Goal: Task Accomplishment & Management: Use online tool/utility

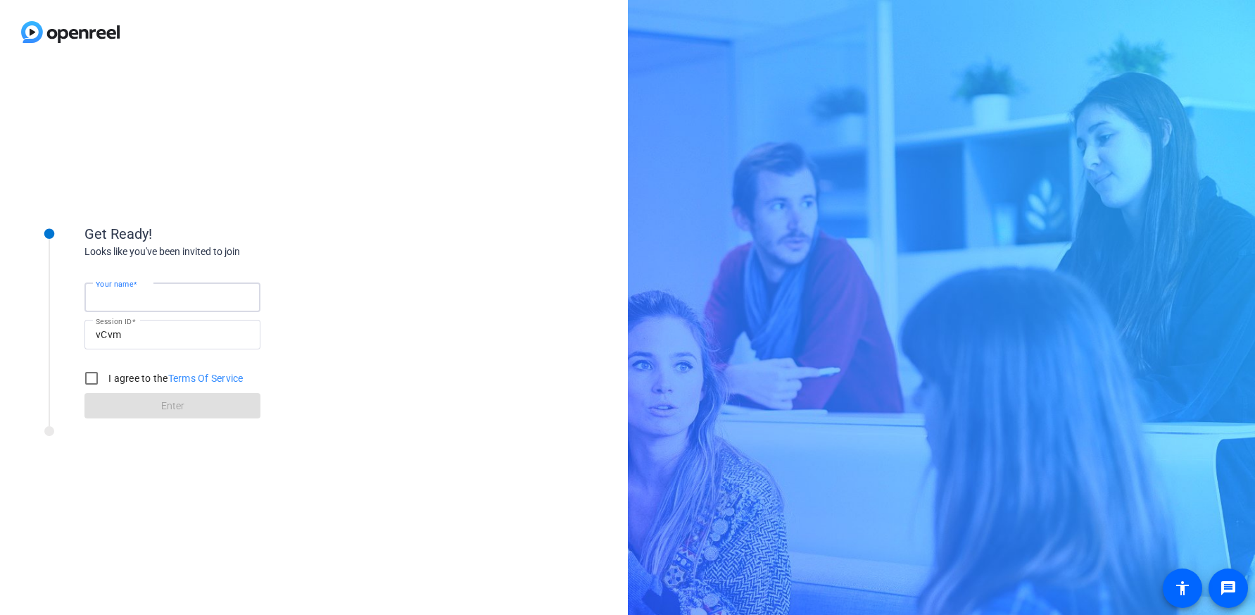
click at [121, 290] on input "Your name" at bounding box center [172, 297] width 153 height 17
type input "[PERSON_NAME]"
click at [83, 379] on input "I agree to the Terms Of Service" at bounding box center [91, 378] width 28 height 28
checkbox input "true"
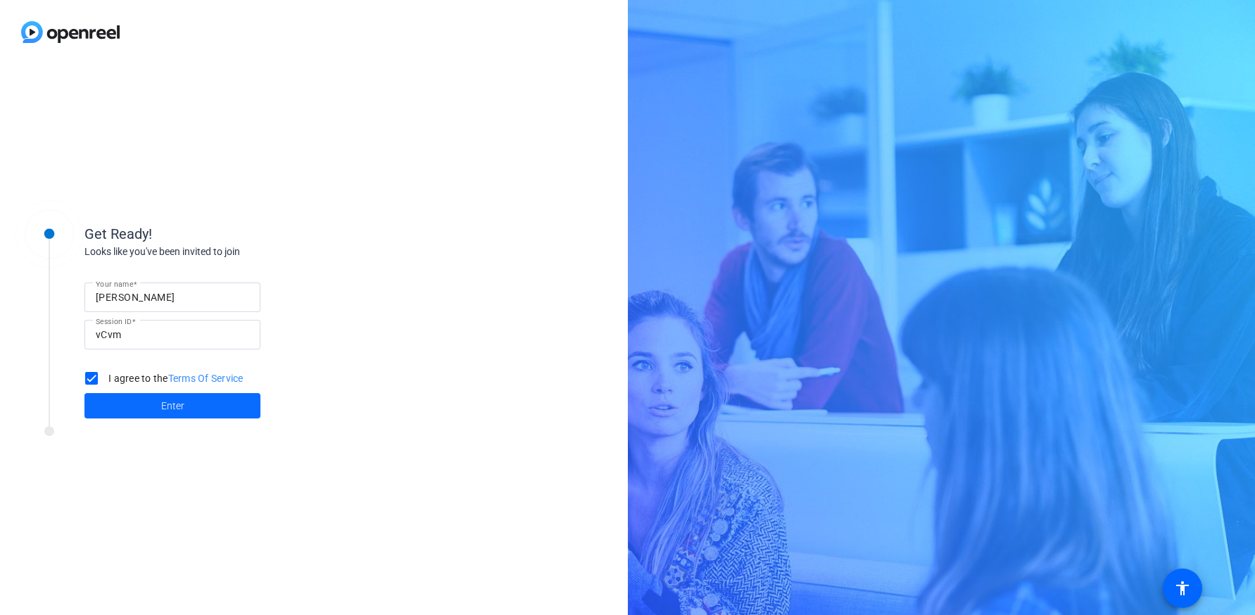
click at [168, 408] on span "Enter" at bounding box center [172, 405] width 23 height 15
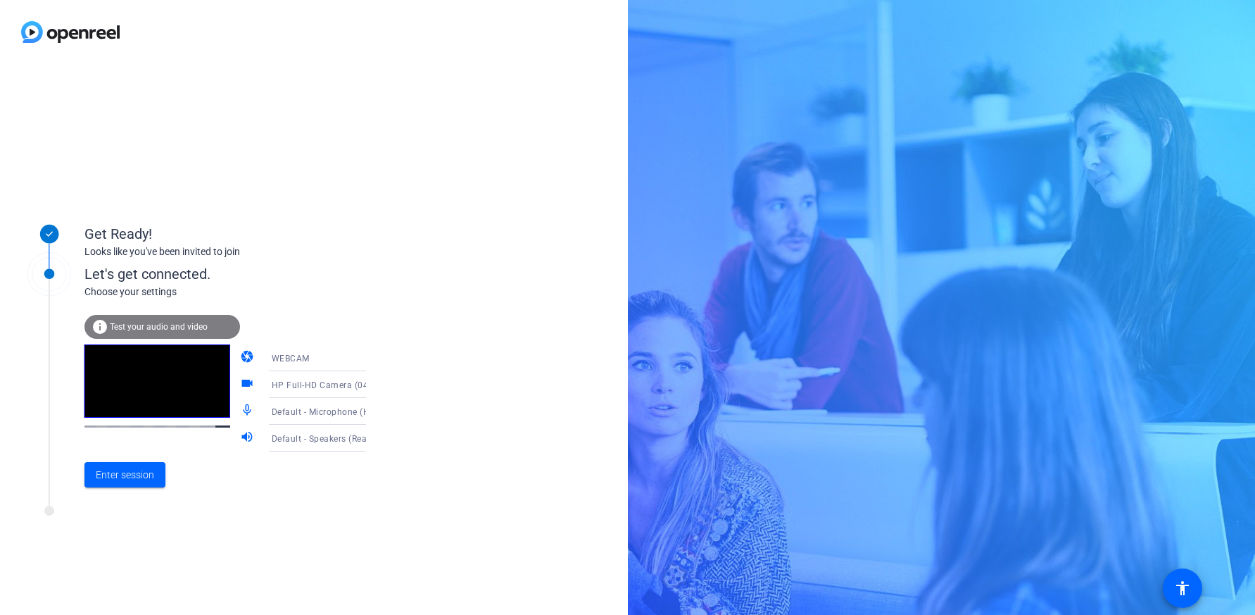
click at [377, 412] on icon at bounding box center [380, 412] width 7 height 4
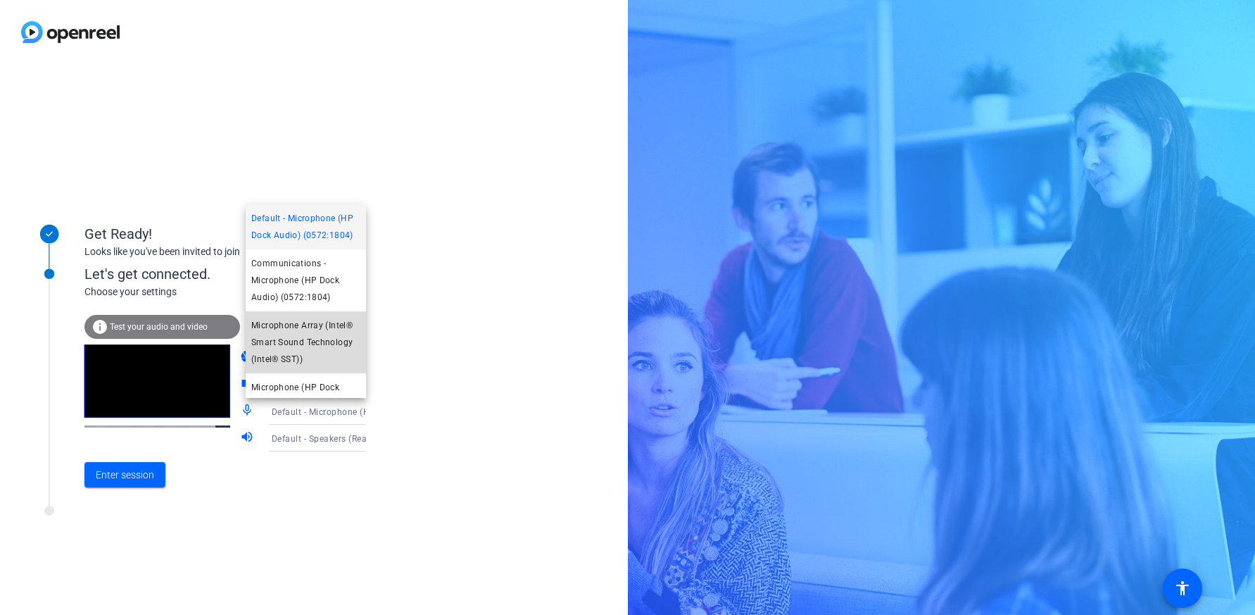
click at [314, 341] on span "Microphone Array (Intel® Smart Sound Technology (Intel® SST))" at bounding box center [305, 342] width 109 height 51
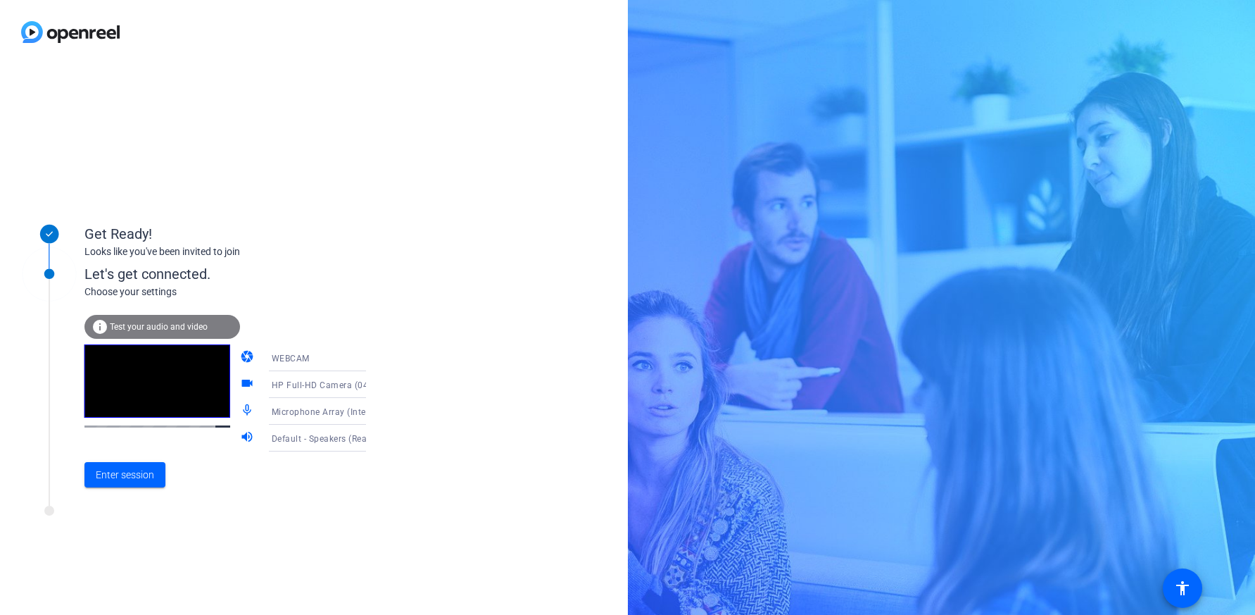
click at [377, 438] on icon at bounding box center [380, 438] width 7 height 4
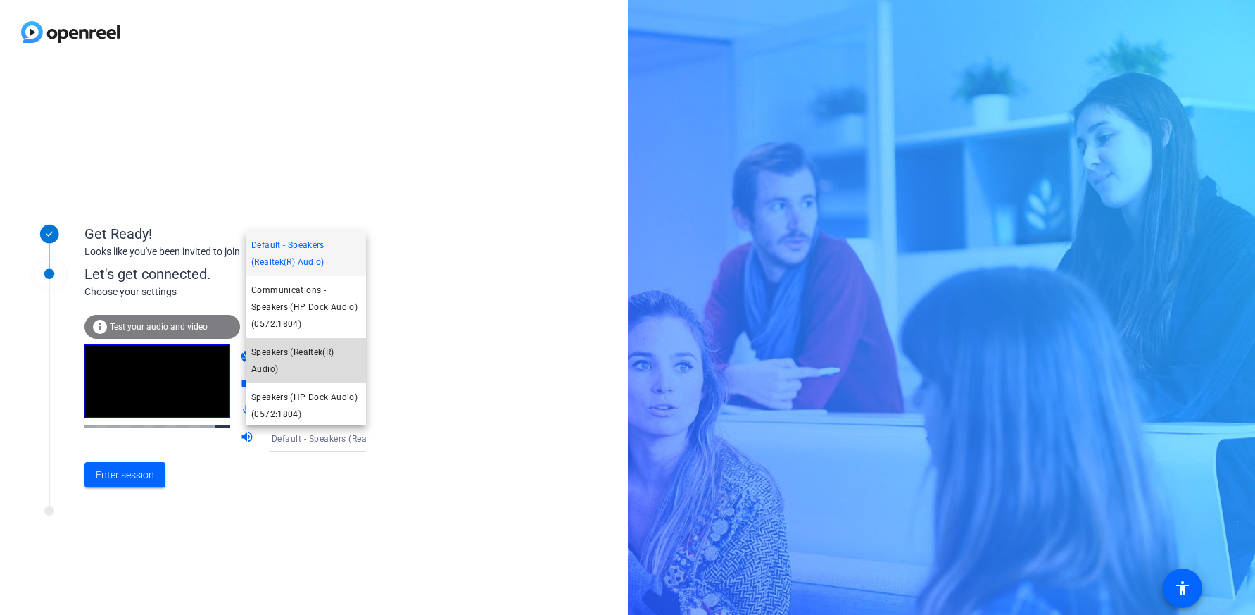
click at [320, 364] on span "Speakers (Realtek(R) Audio)" at bounding box center [305, 361] width 109 height 34
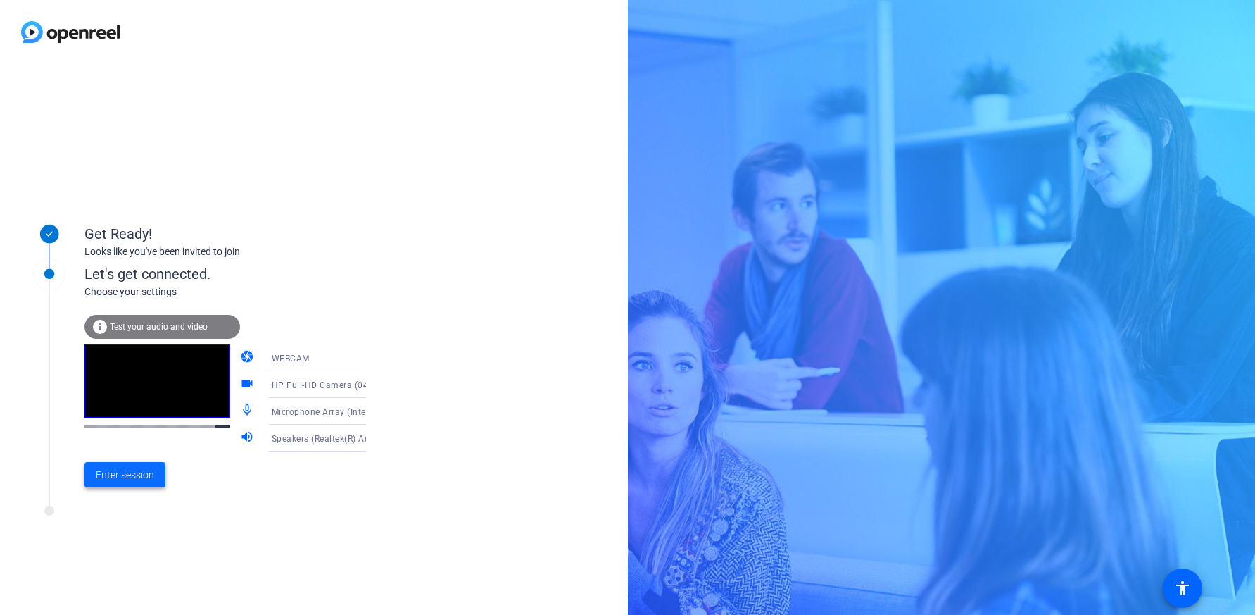
click at [137, 477] on span "Enter session" at bounding box center [125, 474] width 58 height 15
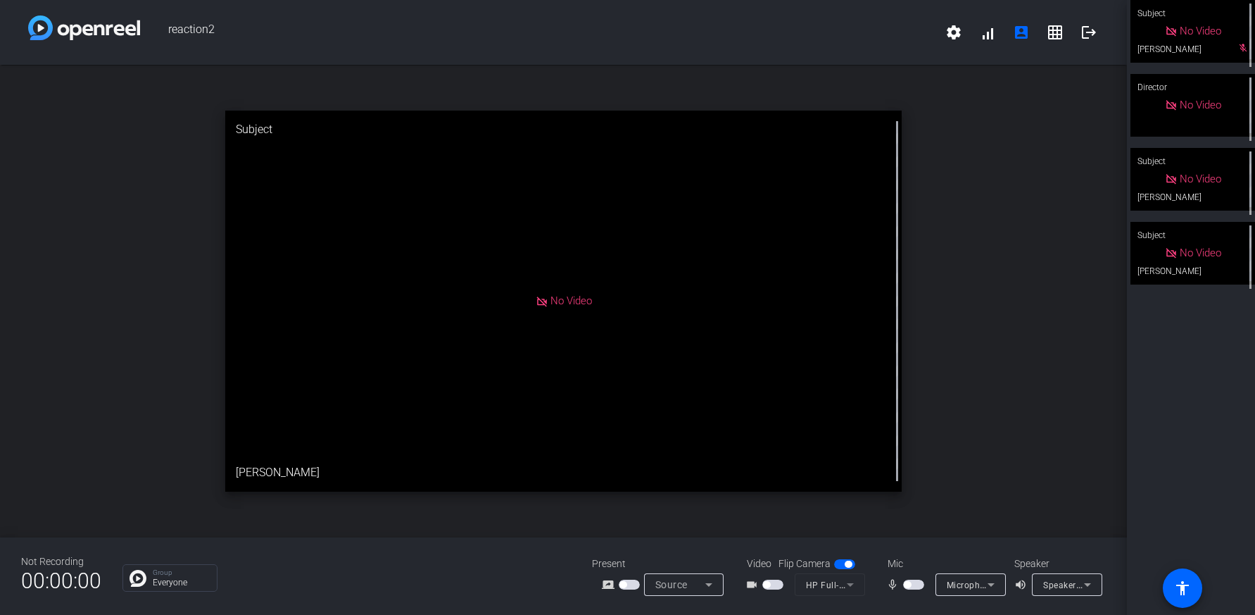
click at [912, 584] on span "button" at bounding box center [913, 584] width 21 height 10
click at [917, 585] on span "button" at bounding box center [917, 584] width 7 height 7
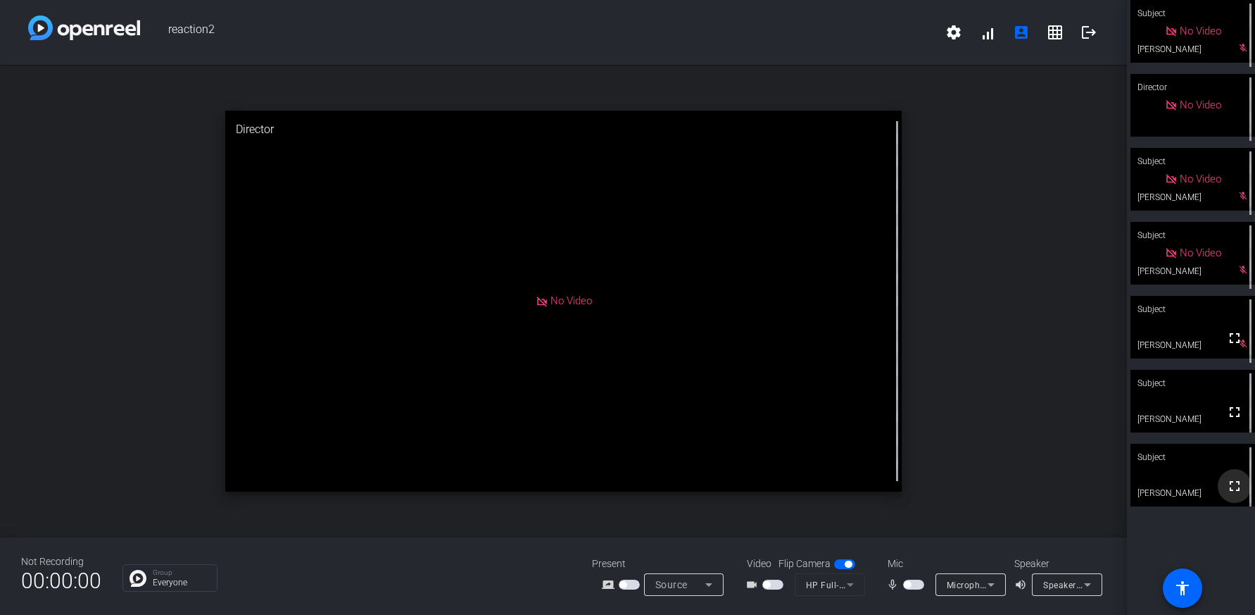
click at [1229, 488] on mat-icon "fullscreen" at bounding box center [1234, 485] width 17 height 17
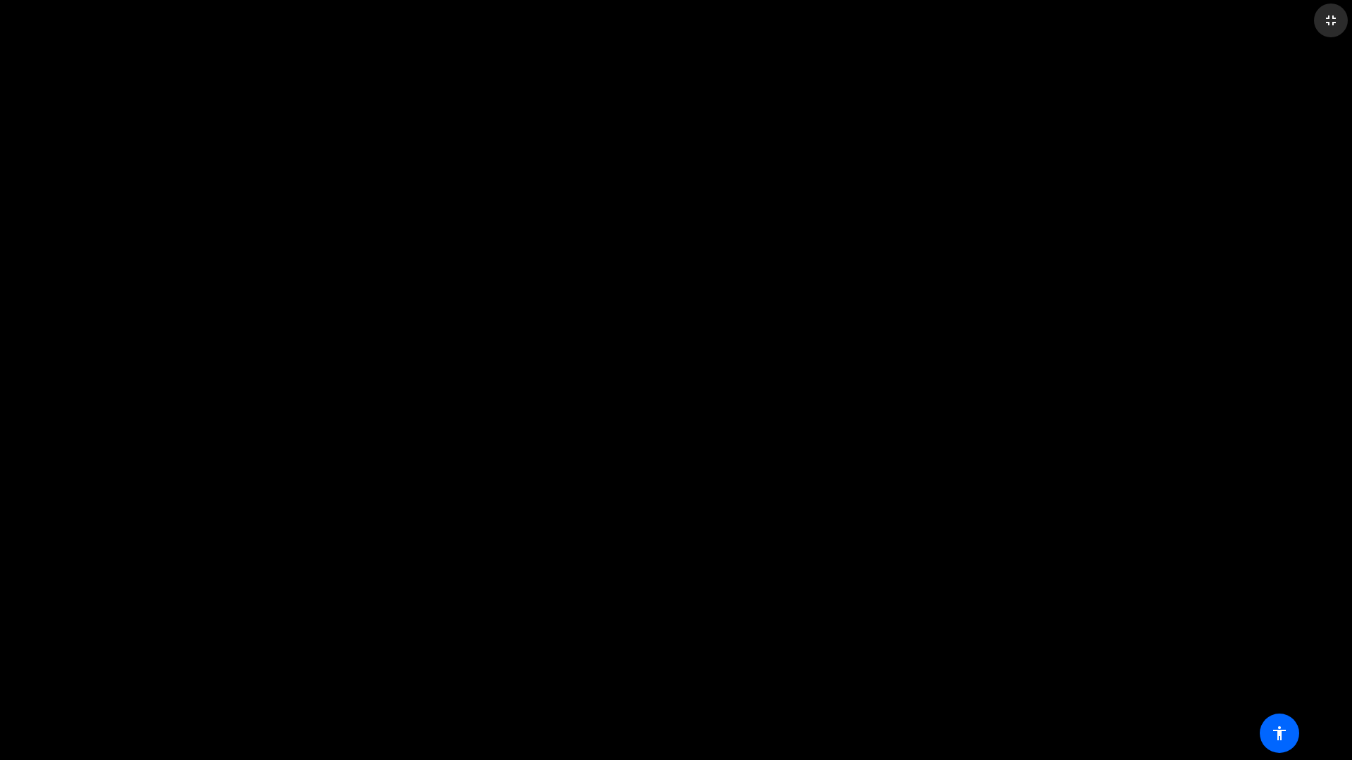
click at [1255, 25] on mat-icon "fullscreen_exit" at bounding box center [1330, 20] width 17 height 17
